Goal: Book appointment/travel/reservation

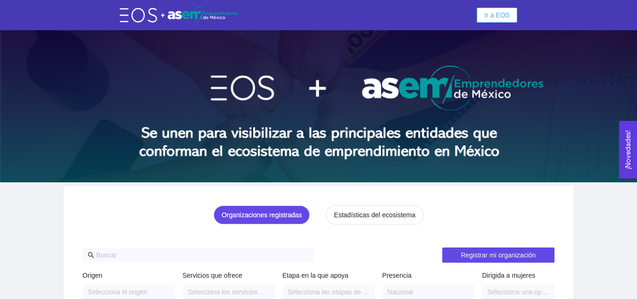
click at [505, 16] on span "Ir a EOS" at bounding box center [496, 15] width 25 height 10
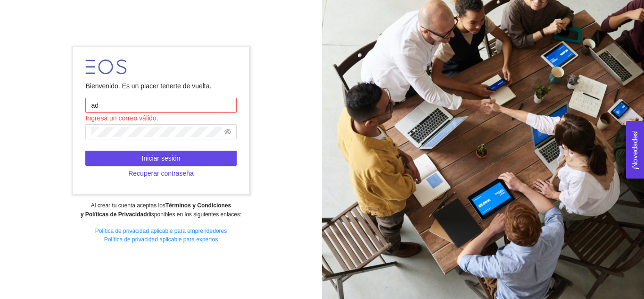
type input "[EMAIL_ADDRESS][DOMAIN_NAME]"
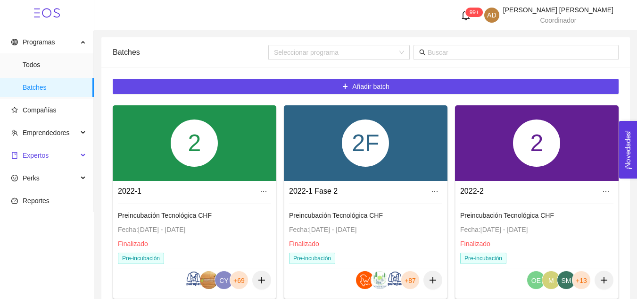
click at [48, 156] on span "Expertos" at bounding box center [44, 155] width 67 height 19
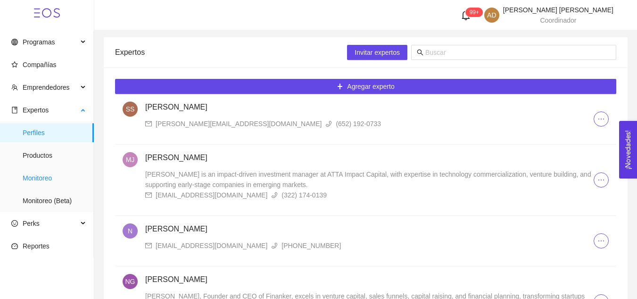
click at [48, 179] on span "Monitoreo" at bounding box center [55, 177] width 64 height 19
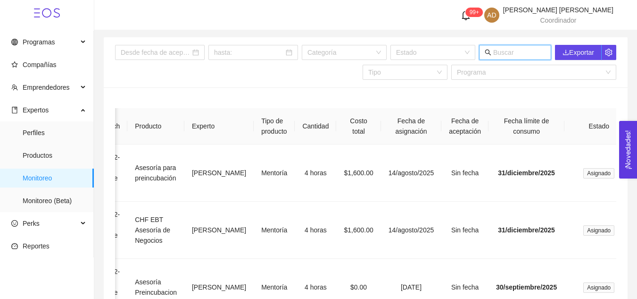
click at [516, 49] on input "text" at bounding box center [519, 52] width 52 height 10
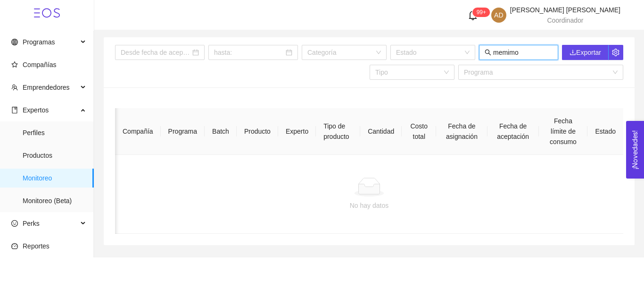
type input "memimo"
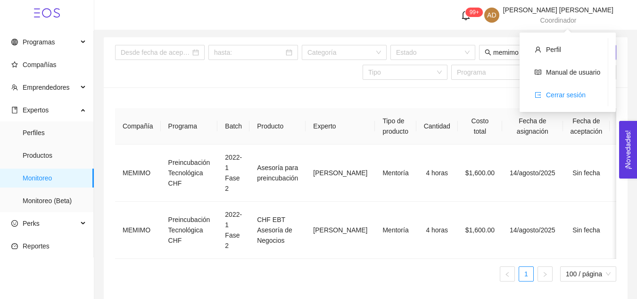
click at [575, 94] on span "Cerrar sesión" at bounding box center [566, 95] width 40 height 8
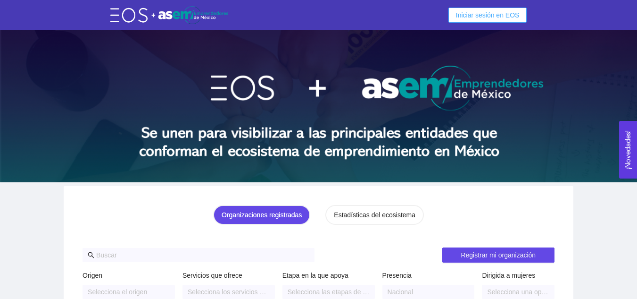
click at [498, 18] on span "Iniciar sesión en EOS" at bounding box center [488, 15] width 64 height 10
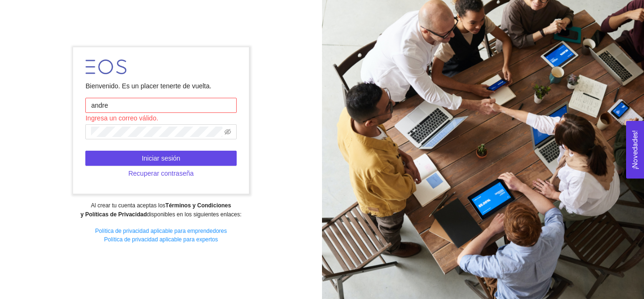
type input "[PERSON_NAME][EMAIL_ADDRESS][DOMAIN_NAME]"
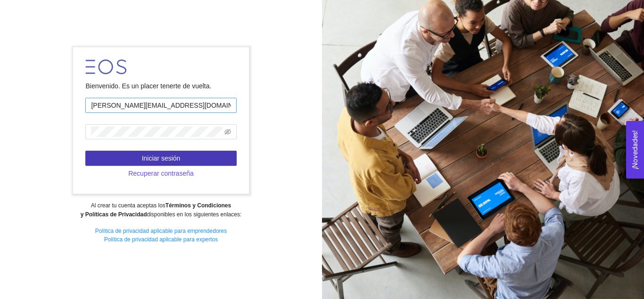
click at [85, 150] on button "Iniciar sesión" at bounding box center [160, 157] width 151 height 15
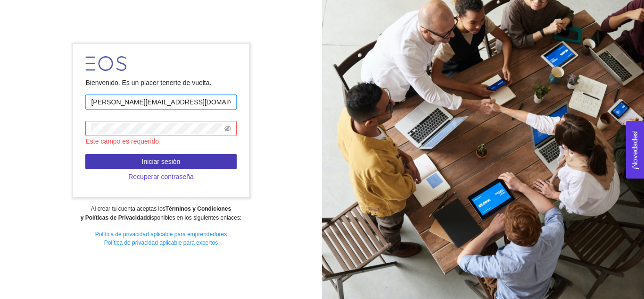
click at [85, 154] on button "Iniciar sesión" at bounding box center [160, 161] width 151 height 15
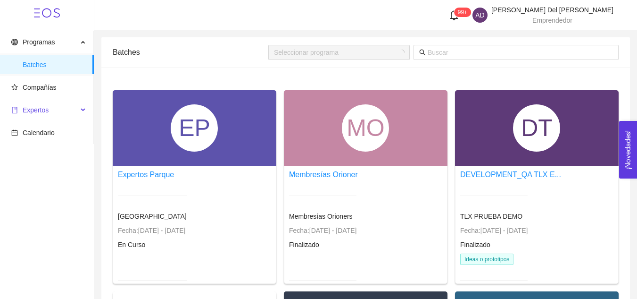
click at [47, 109] on span "Expertos" at bounding box center [36, 110] width 26 height 8
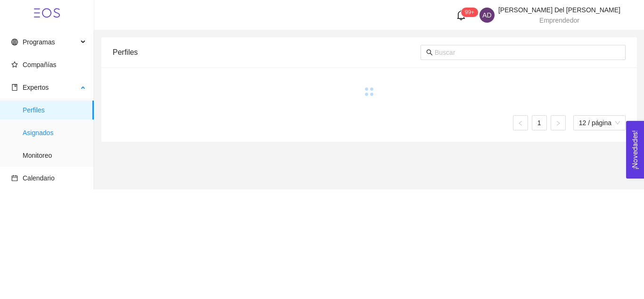
click at [44, 129] on span "Asignados" at bounding box center [55, 132] width 64 height 19
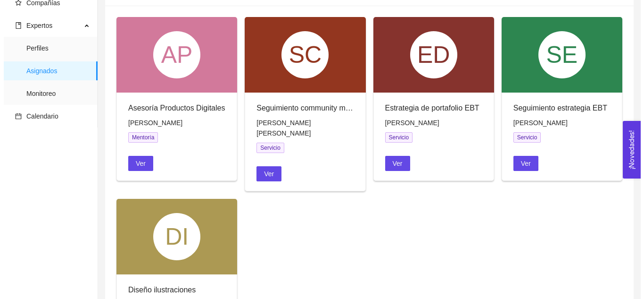
scroll to position [61, 0]
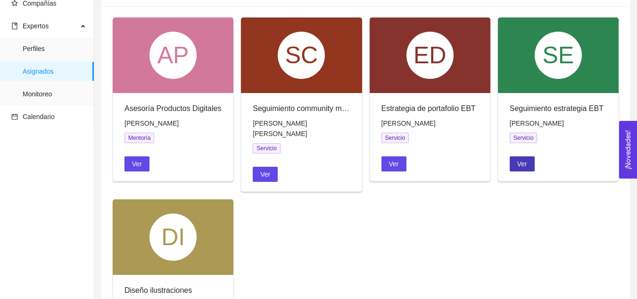
click at [519, 163] on span "Ver" at bounding box center [523, 164] width 10 height 10
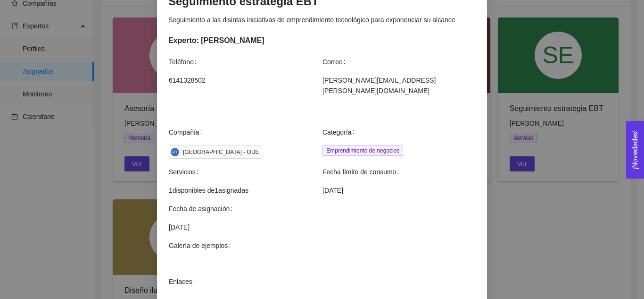
scroll to position [195, 0]
click at [510, 218] on div "Agendar servicio Seguimiento estrategia EBT Seguimiento a las disintas iniciati…" at bounding box center [322, 149] width 644 height 299
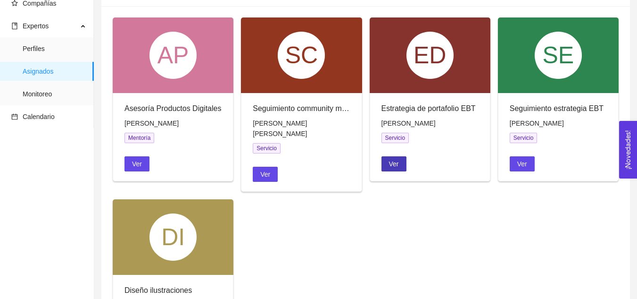
click at [392, 166] on span "Ver" at bounding box center [394, 164] width 10 height 10
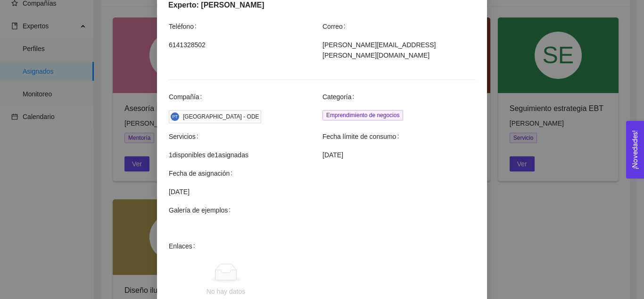
scroll to position [239, 0]
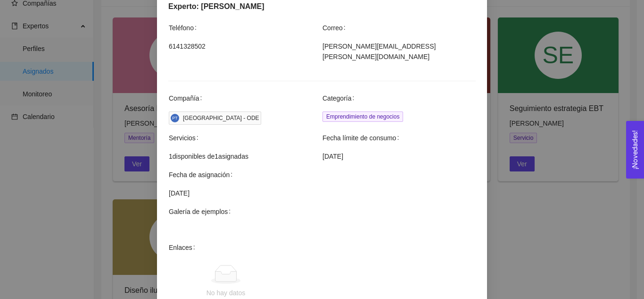
click at [534, 200] on div "Agendar servicio Estrategia de portafolio EBT Apoyo a equipo y asesores para al…" at bounding box center [322, 149] width 644 height 299
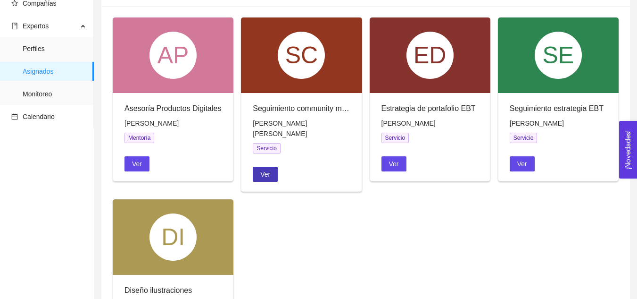
click at [264, 169] on span "Ver" at bounding box center [265, 174] width 10 height 10
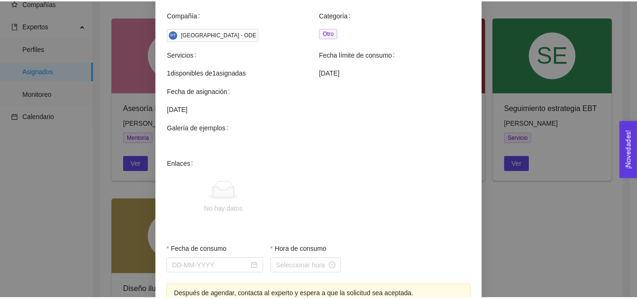
scroll to position [303, 0]
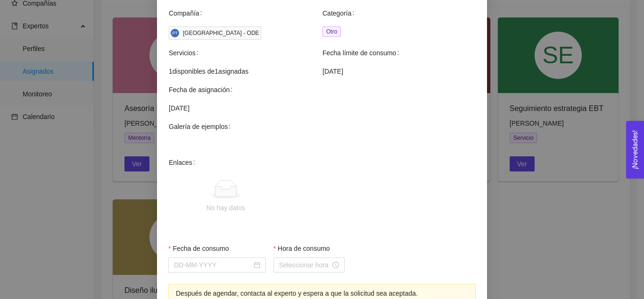
click at [513, 188] on div "Agendar servicio Seguimiento community manager Creación y gestión de comunidad …" at bounding box center [322, 149] width 644 height 299
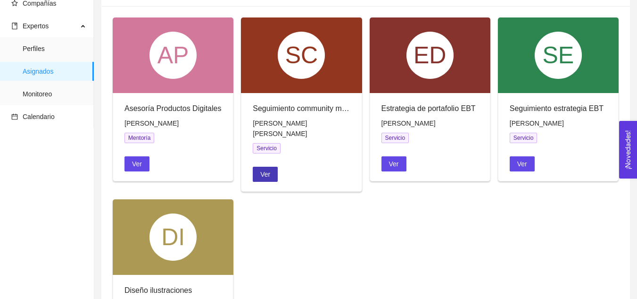
scroll to position [0, 0]
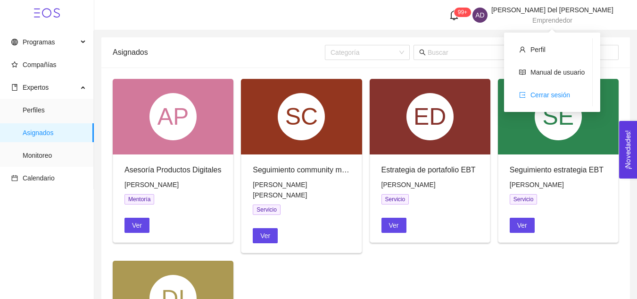
click at [543, 94] on span "Cerrar sesión" at bounding box center [551, 95] width 40 height 8
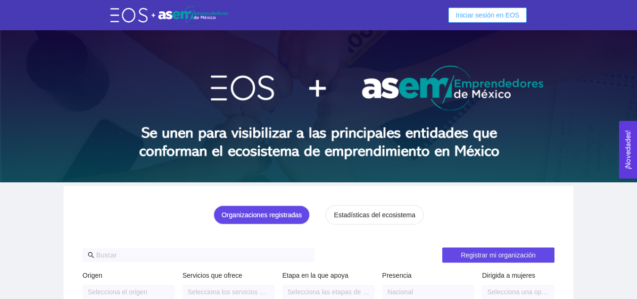
click at [492, 22] on button "Iniciar sesión en EOS" at bounding box center [488, 15] width 79 height 15
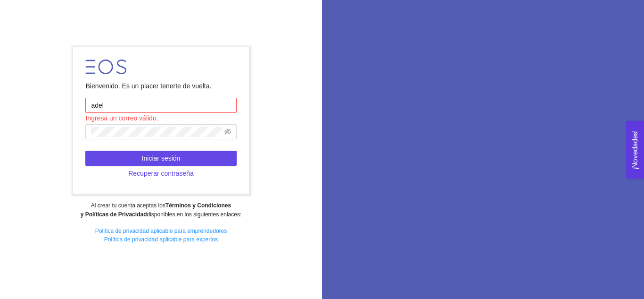
type input "[EMAIL_ADDRESS][DOMAIN_NAME]"
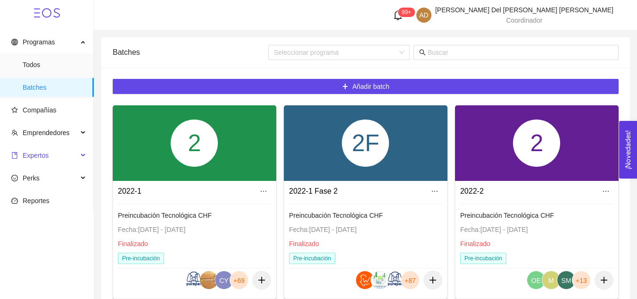
click at [51, 147] on span "Expertos" at bounding box center [44, 155] width 67 height 19
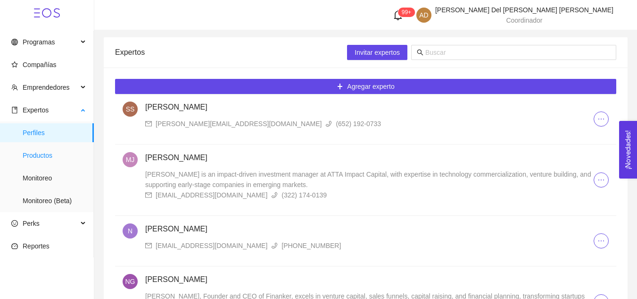
click at [49, 153] on span "Productos" at bounding box center [55, 155] width 64 height 19
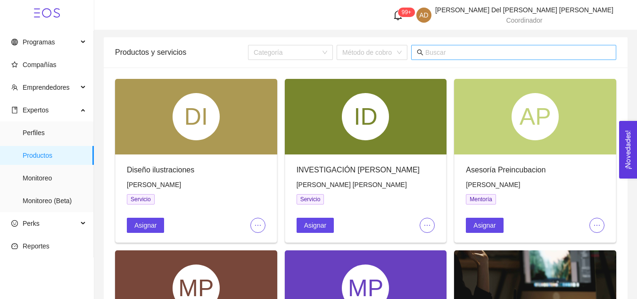
click at [471, 49] on input "text" at bounding box center [518, 52] width 185 height 10
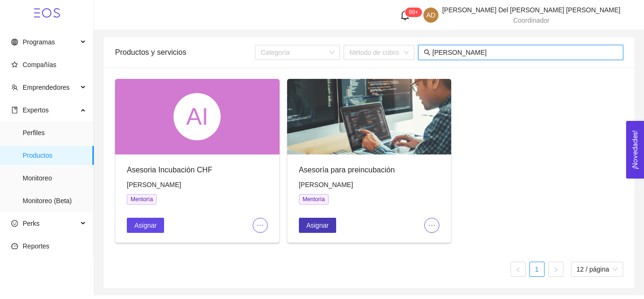
type input "eugenio"
click at [317, 218] on button "Asignar" at bounding box center [317, 224] width 37 height 15
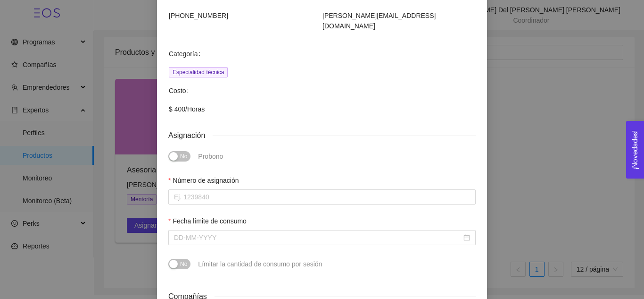
scroll to position [140, 0]
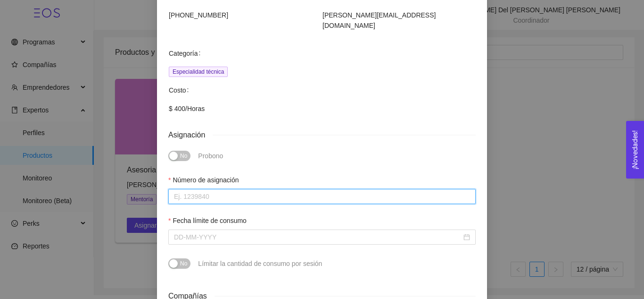
click at [244, 189] on input "Número de asignación" at bounding box center [322, 196] width 308 height 15
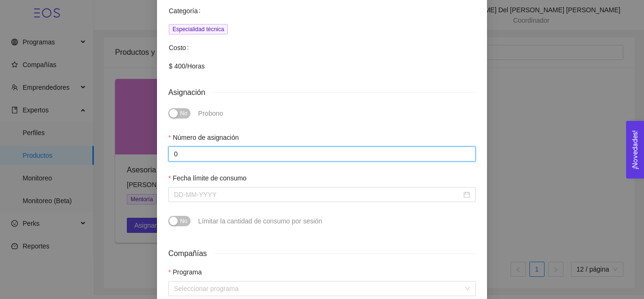
scroll to position [183, 0]
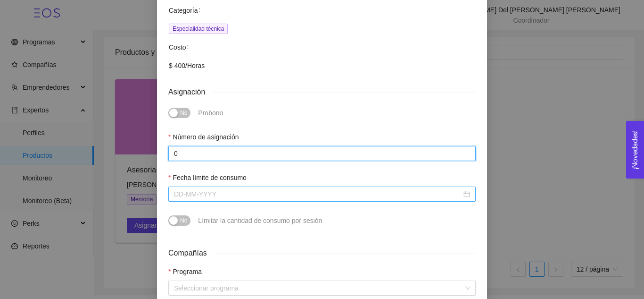
type input "0"
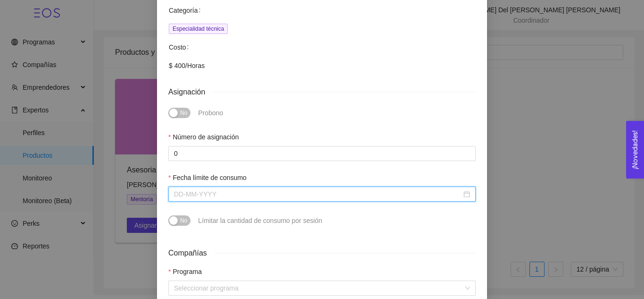
click at [242, 189] on input "Fecha límite de consumo" at bounding box center [318, 194] width 288 height 10
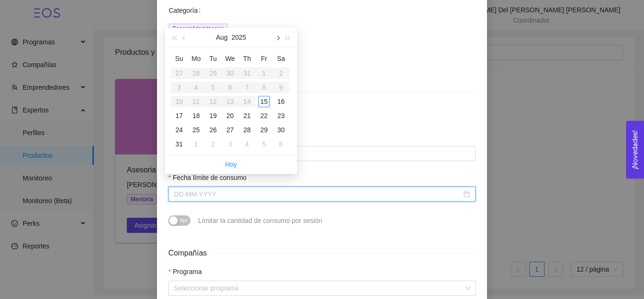
type input "August 29, 2025"
type input "August 16, 2025"
click at [276, 41] on button "button" at bounding box center [277, 37] width 10 height 19
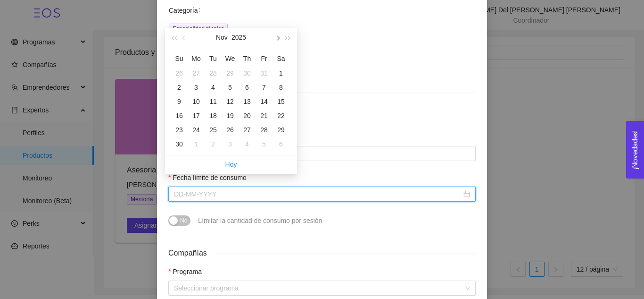
click at [276, 41] on button "button" at bounding box center [277, 37] width 10 height 19
type input "December 31, 2025"
click at [226, 132] on div "31" at bounding box center [230, 129] width 11 height 11
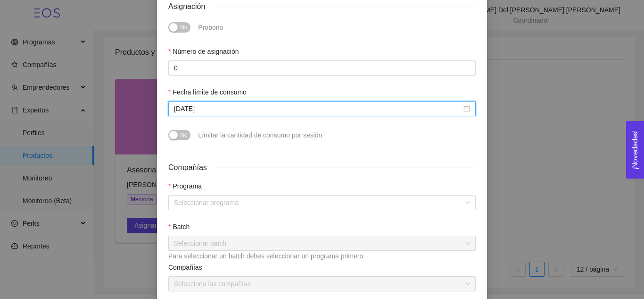
scroll to position [268, 0]
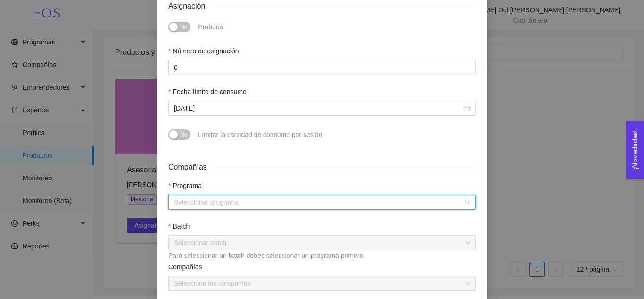
click at [215, 195] on input "search" at bounding box center [319, 202] width 290 height 14
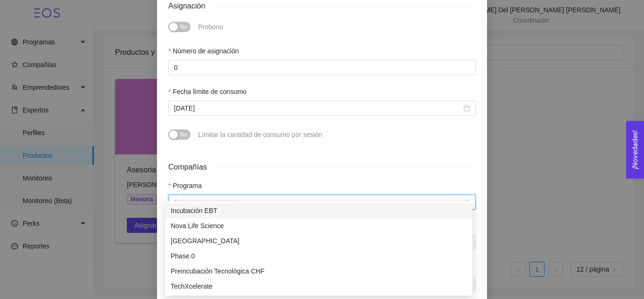
type input "p"
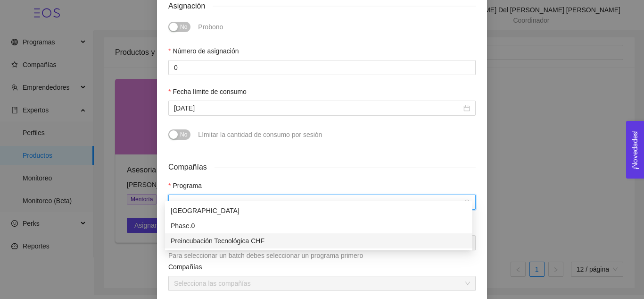
click at [220, 234] on div "Preincubación Tecnológica CHF" at bounding box center [319, 240] width 308 height 15
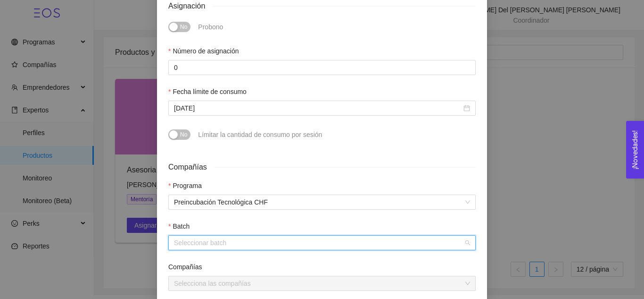
click at [208, 235] on input "search" at bounding box center [319, 242] width 290 height 14
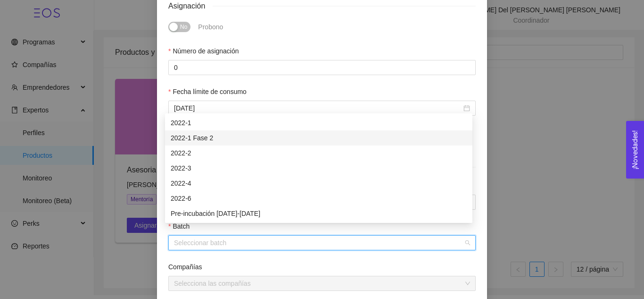
click at [197, 136] on div "2022-1 Fase 2" at bounding box center [319, 138] width 296 height 10
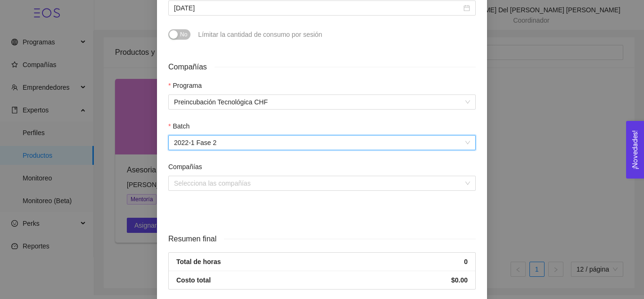
scroll to position [375, 0]
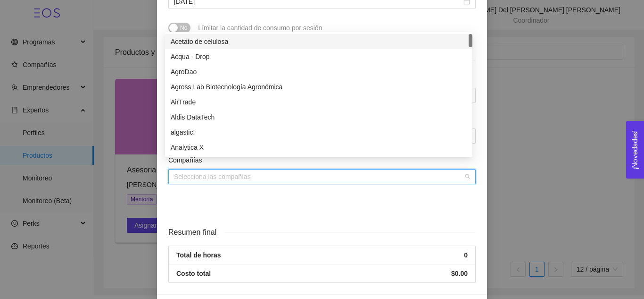
click at [199, 170] on input "search" at bounding box center [319, 176] width 290 height 14
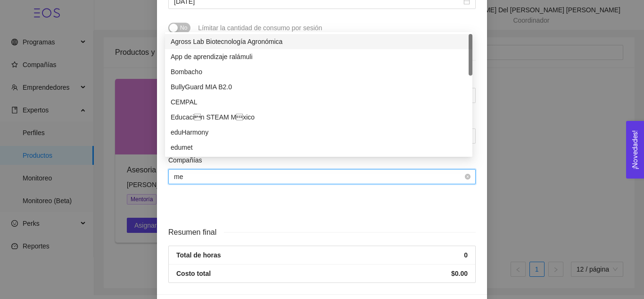
type input "mem"
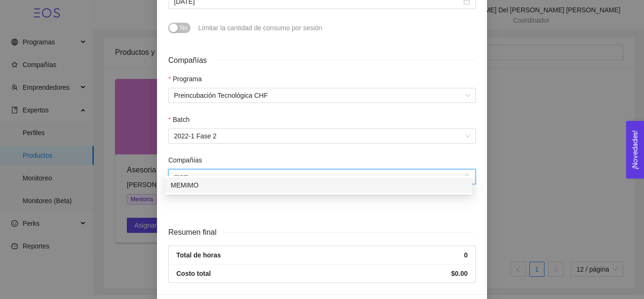
click at [230, 189] on div "MEMIMO" at bounding box center [319, 185] width 296 height 10
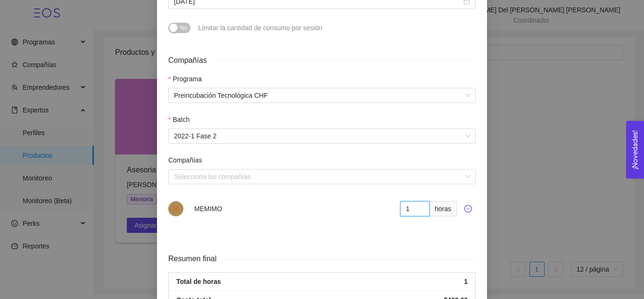
click at [418, 201] on input "1" at bounding box center [415, 208] width 29 height 15
click at [418, 201] on input "2" at bounding box center [415, 208] width 29 height 15
click at [418, 201] on input "3" at bounding box center [415, 208] width 29 height 15
type input "4"
click at [418, 201] on input "4" at bounding box center [415, 208] width 29 height 15
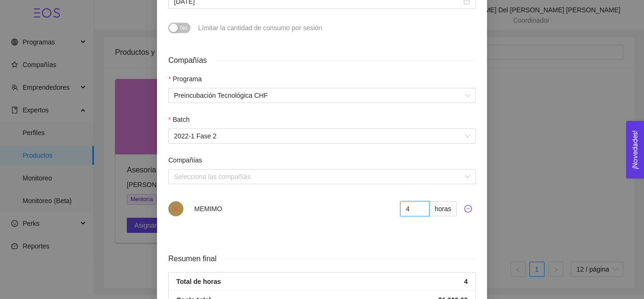
scroll to position [423, 0]
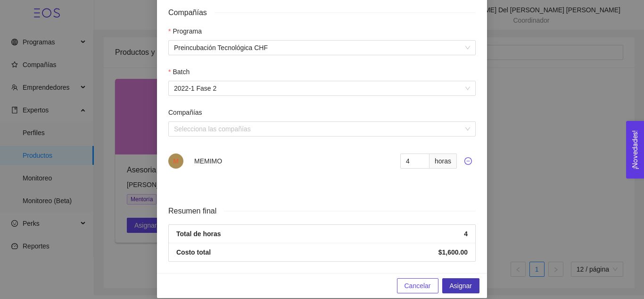
click at [461, 280] on span "Asignar" at bounding box center [461, 285] width 22 height 10
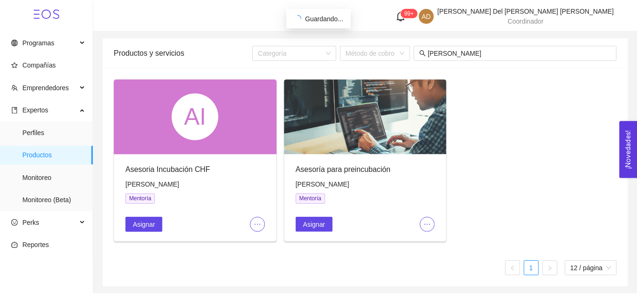
scroll to position [338, 0]
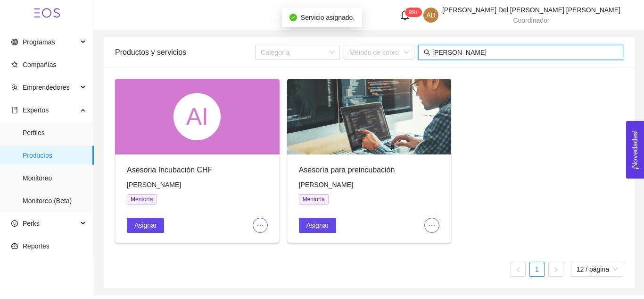
drag, startPoint x: 464, startPoint y: 51, endPoint x: 419, endPoint y: 52, distance: 45.3
click at [419, 52] on span "eugenio" at bounding box center [520, 52] width 205 height 15
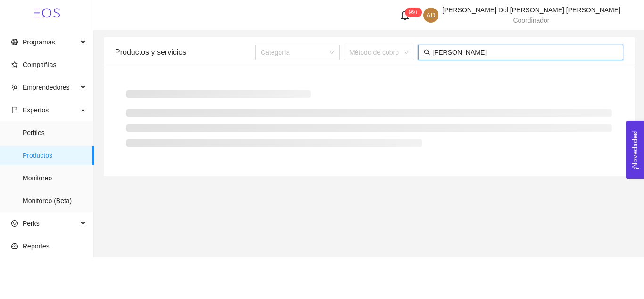
type input "juan pabl"
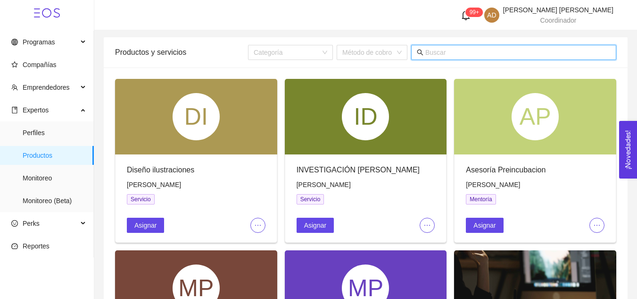
click at [505, 51] on input "text" at bounding box center [518, 52] width 185 height 10
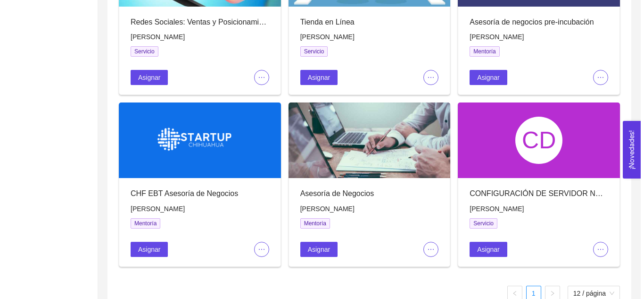
scroll to position [509, 0]
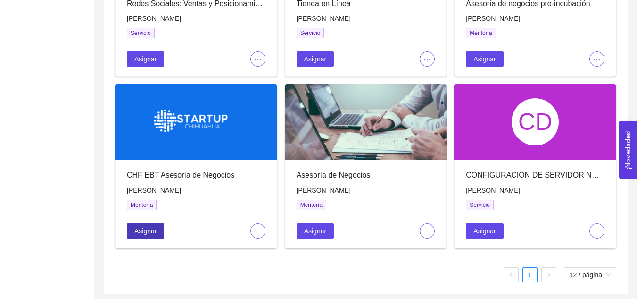
type input "[PERSON_NAME]"
click at [148, 226] on span "Asignar" at bounding box center [145, 230] width 22 height 10
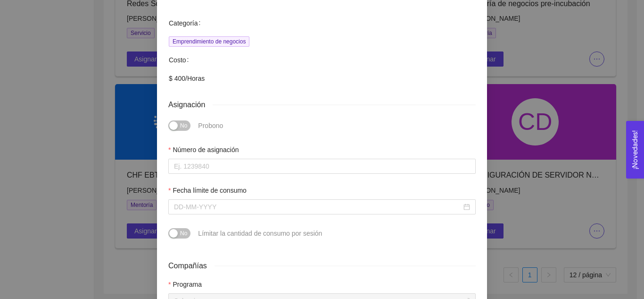
scroll to position [188, 0]
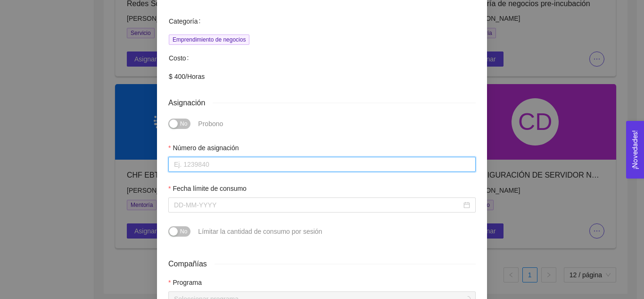
click at [231, 160] on input "Número de asignación" at bounding box center [322, 164] width 308 height 15
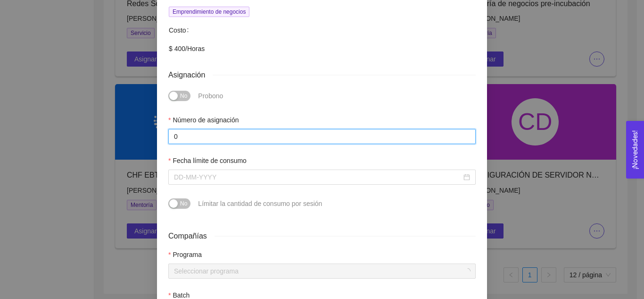
scroll to position [217, 0]
type input "0"
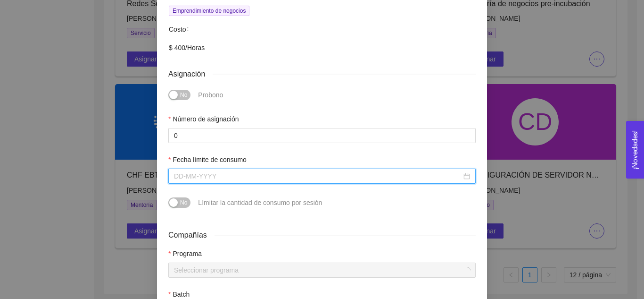
click at [231, 171] on input "Fecha límite de consumo" at bounding box center [318, 176] width 288 height 10
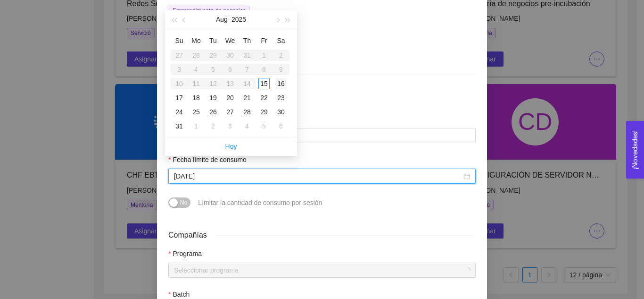
type input "[DATE]"
click at [277, 21] on span "button" at bounding box center [277, 20] width 5 height 5
type input "October 31, 2025"
click at [264, 114] on div "31" at bounding box center [264, 111] width 11 height 11
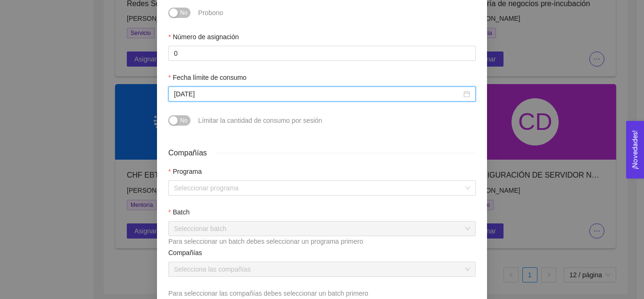
scroll to position [306, 0]
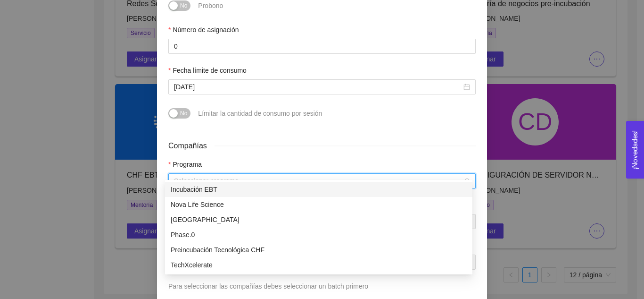
click at [235, 176] on input "search" at bounding box center [319, 181] width 290 height 14
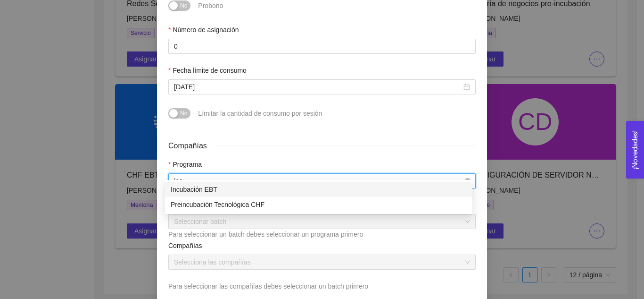
type input "incu"
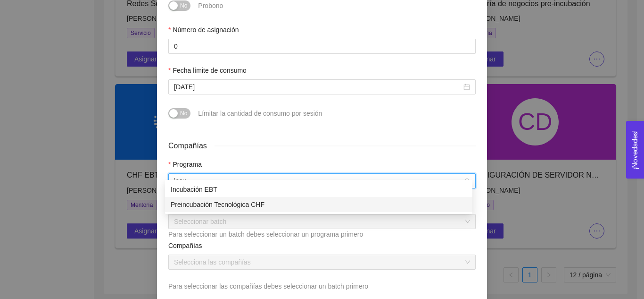
click at [244, 206] on div "Preincubación Tecnológica CHF" at bounding box center [319, 204] width 296 height 10
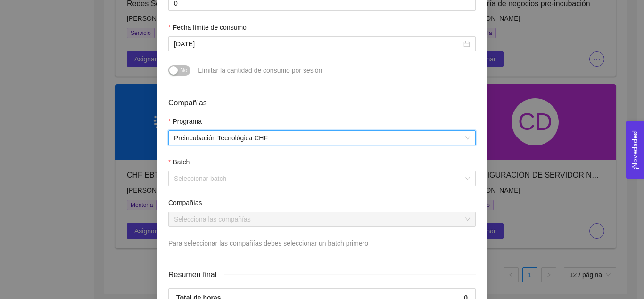
scroll to position [351, 0]
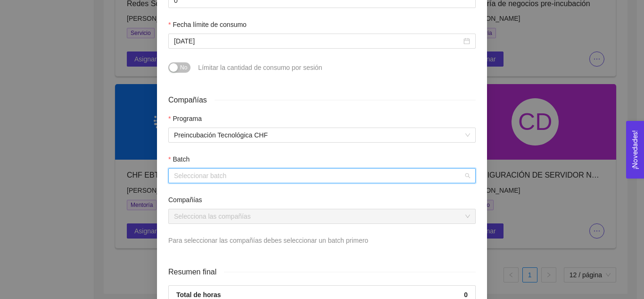
click at [224, 169] on input "search" at bounding box center [319, 175] width 290 height 14
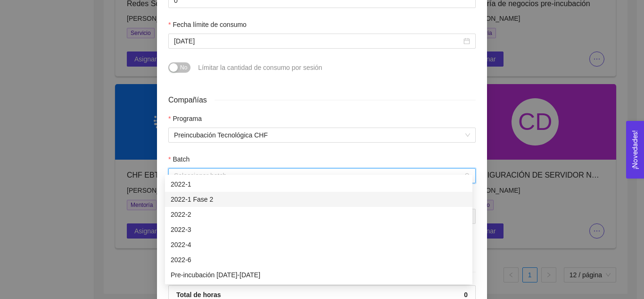
click at [220, 201] on div "2022-1 Fase 2" at bounding box center [319, 199] width 296 height 10
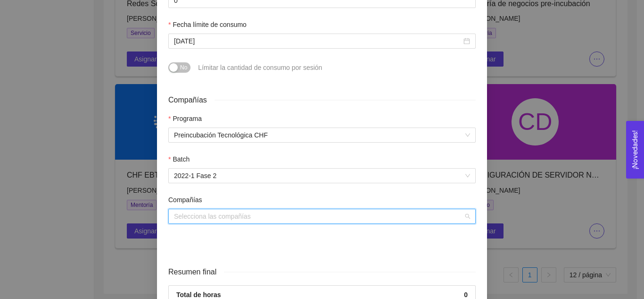
click at [200, 212] on input "search" at bounding box center [319, 216] width 290 height 14
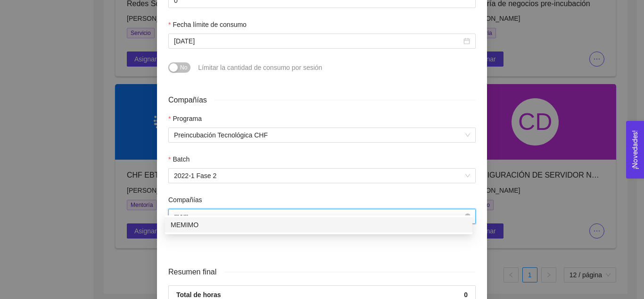
type input "memi"
click at [213, 231] on div "MEMIMO" at bounding box center [319, 224] width 308 height 15
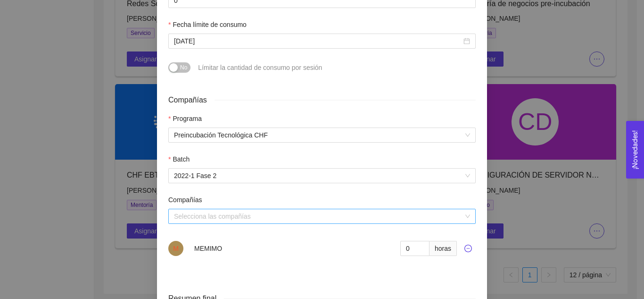
scroll to position [418, 0]
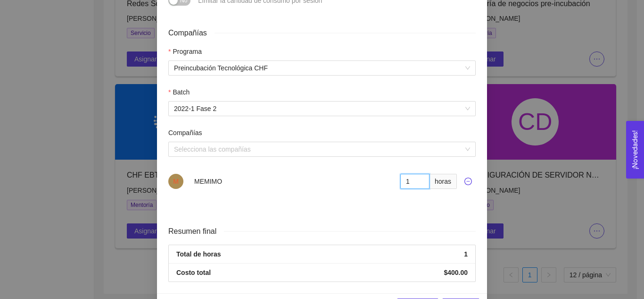
click at [418, 174] on input "1" at bounding box center [415, 181] width 29 height 15
click at [418, 174] on input "2" at bounding box center [415, 181] width 29 height 15
click at [418, 174] on input "3" at bounding box center [415, 181] width 29 height 15
type input "4"
click at [418, 174] on input "4" at bounding box center [415, 181] width 29 height 15
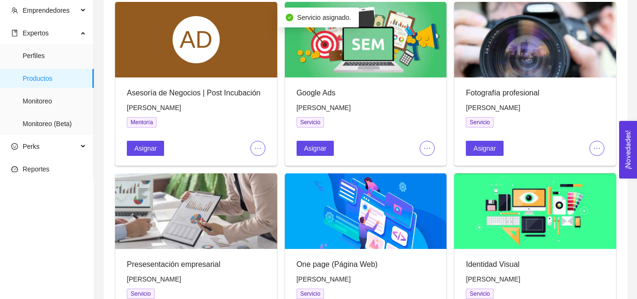
scroll to position [0, 0]
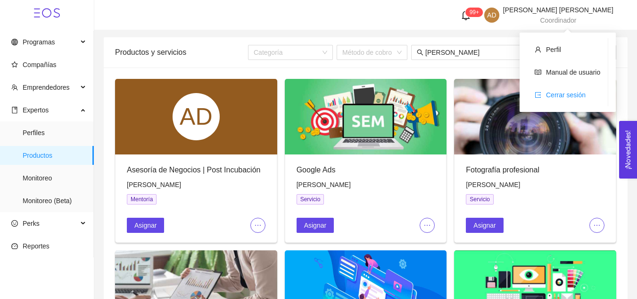
click at [574, 92] on span "Cerrar sesión" at bounding box center [566, 95] width 40 height 8
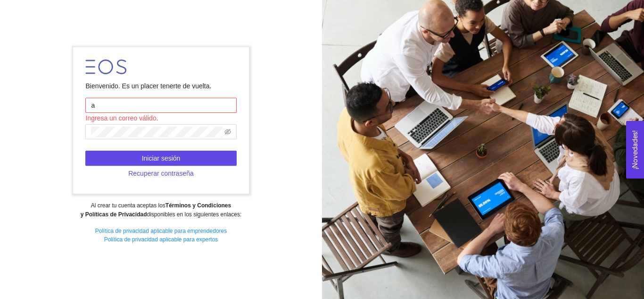
type input "[PERSON_NAME][EMAIL_ADDRESS][DOMAIN_NAME]"
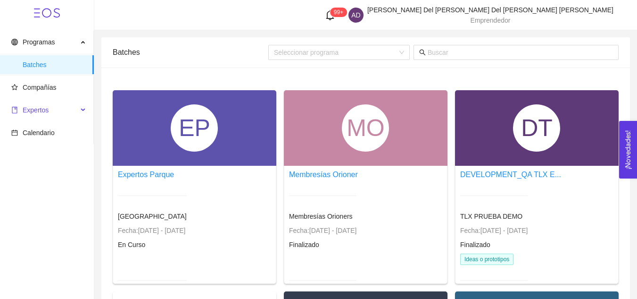
click at [48, 107] on span "Expertos" at bounding box center [44, 109] width 67 height 19
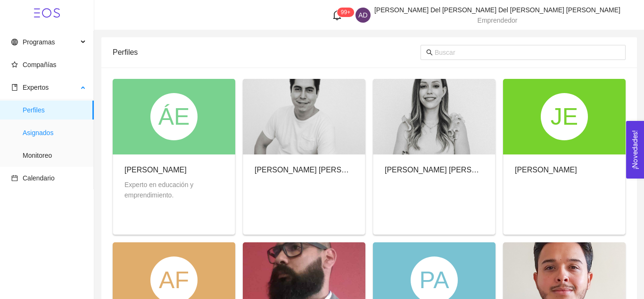
click at [37, 131] on span "Asignados" at bounding box center [55, 132] width 64 height 19
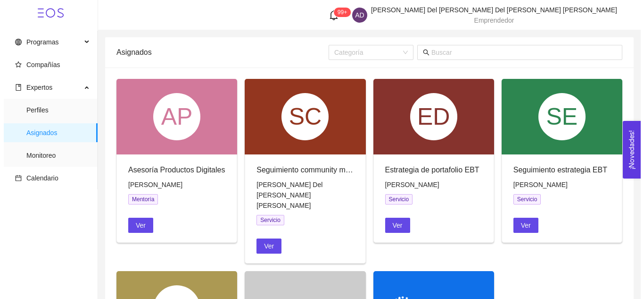
scroll to position [140, 0]
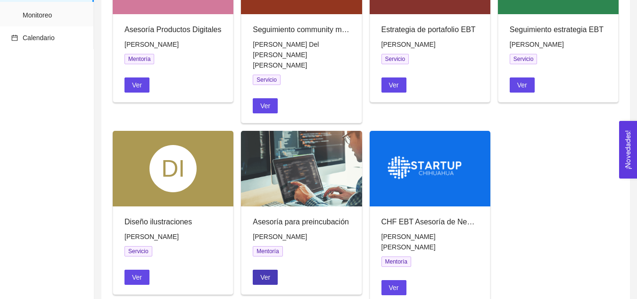
click at [272, 269] on button "Ver" at bounding box center [265, 276] width 25 height 15
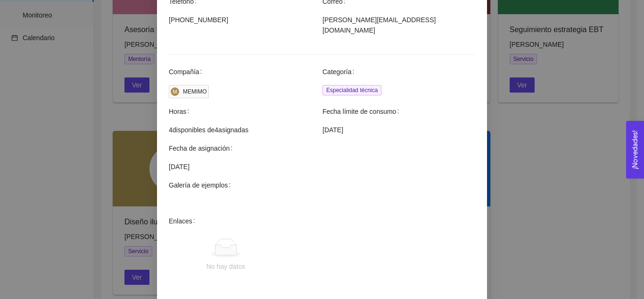
scroll to position [339, 0]
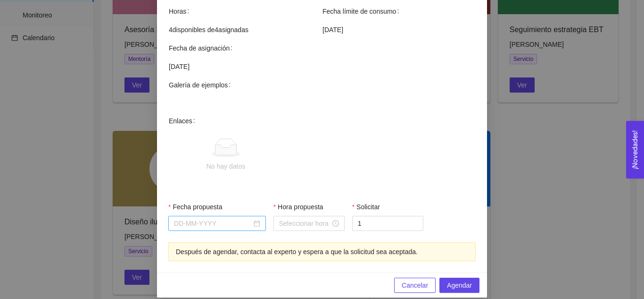
click at [221, 219] on div at bounding box center [217, 223] width 98 height 15
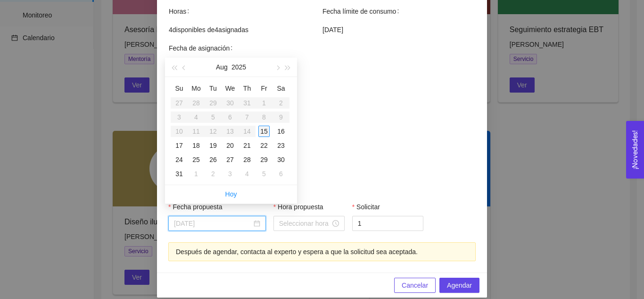
type input "[DATE]"
click at [268, 129] on div "15" at bounding box center [264, 130] width 11 height 11
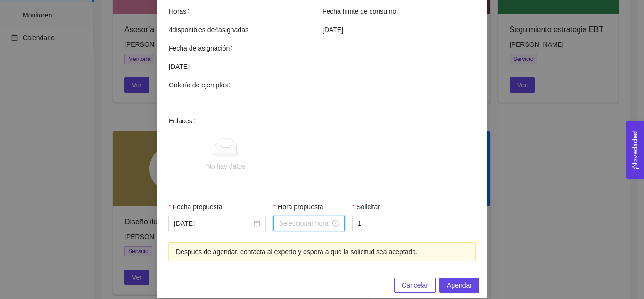
click at [304, 218] on input "Hora propuesta" at bounding box center [304, 223] width 51 height 10
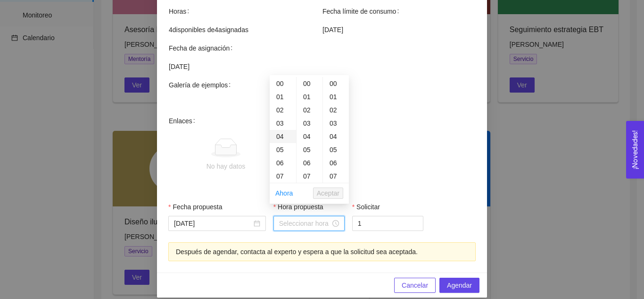
click at [281, 138] on div "04" at bounding box center [283, 136] width 26 height 13
type input "04:00:00"
click at [331, 195] on span "Aceptar" at bounding box center [328, 193] width 23 height 10
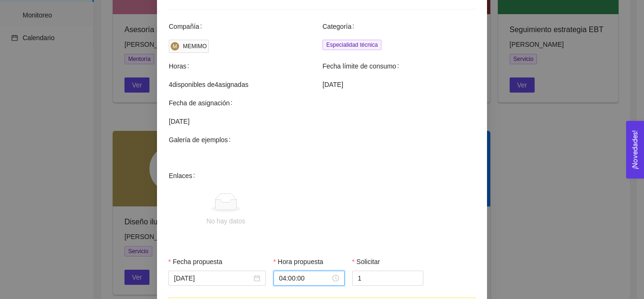
scroll to position [339, 0]
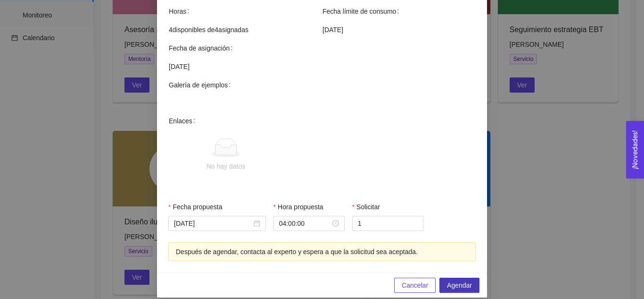
click at [449, 280] on span "Agendar" at bounding box center [459, 285] width 25 height 10
click at [463, 280] on span "Agendar" at bounding box center [459, 285] width 25 height 10
